Goal: Book appointment/travel/reservation

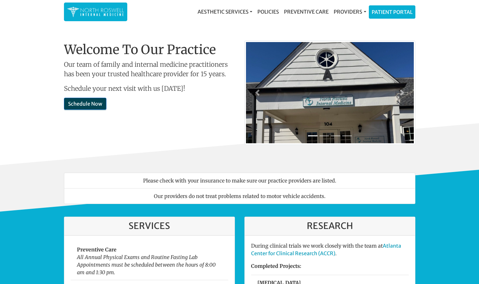
click at [85, 108] on link "Schedule Now" at bounding box center [85, 104] width 42 height 12
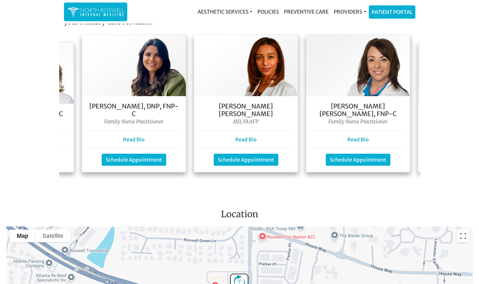
scroll to position [0, 114]
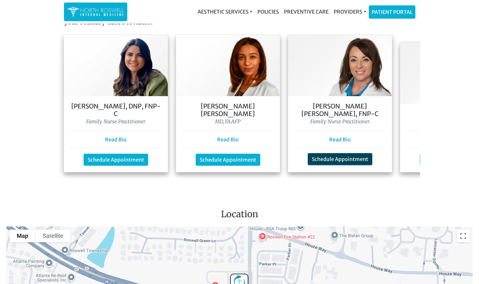
click at [363, 153] on link "Schedule Appointment" at bounding box center [339, 159] width 65 height 12
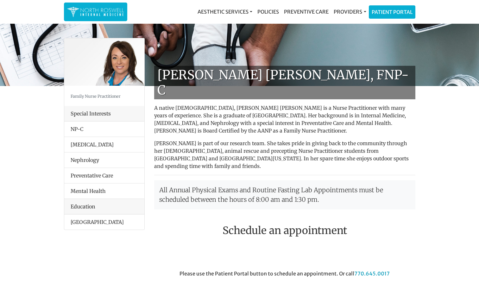
scroll to position [219, 0]
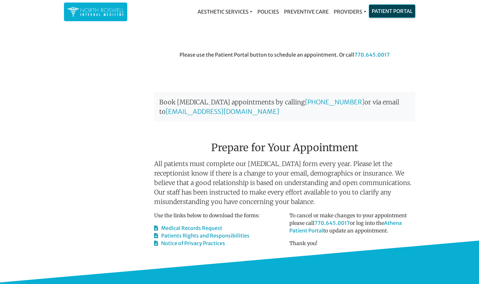
click at [404, 11] on link "Patient Portal" at bounding box center [392, 11] width 46 height 13
